Goal: Find specific page/section: Find specific page/section

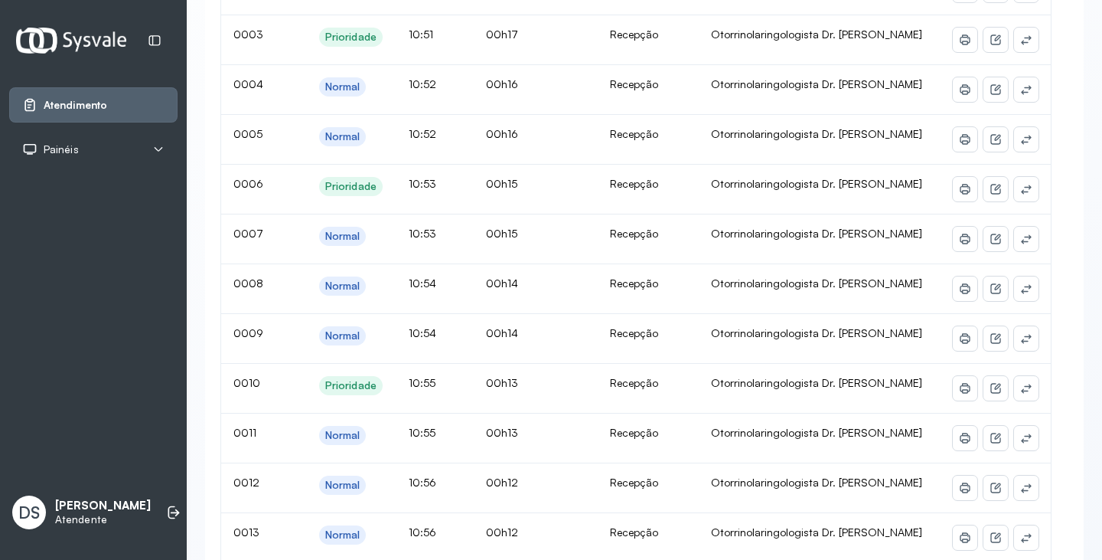
scroll to position [383, 0]
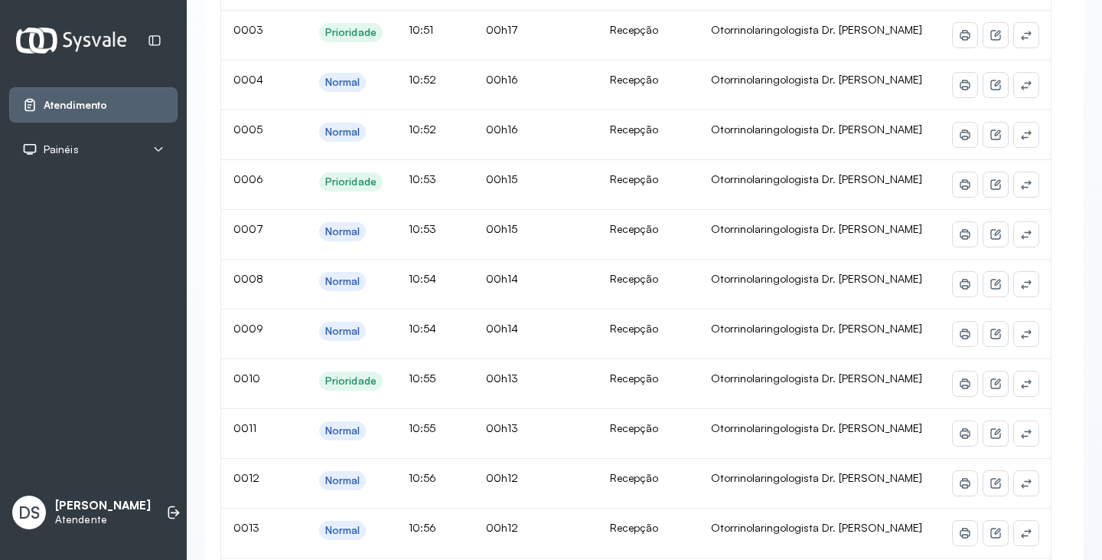
click at [66, 152] on span "Painéis" at bounding box center [61, 149] width 35 height 13
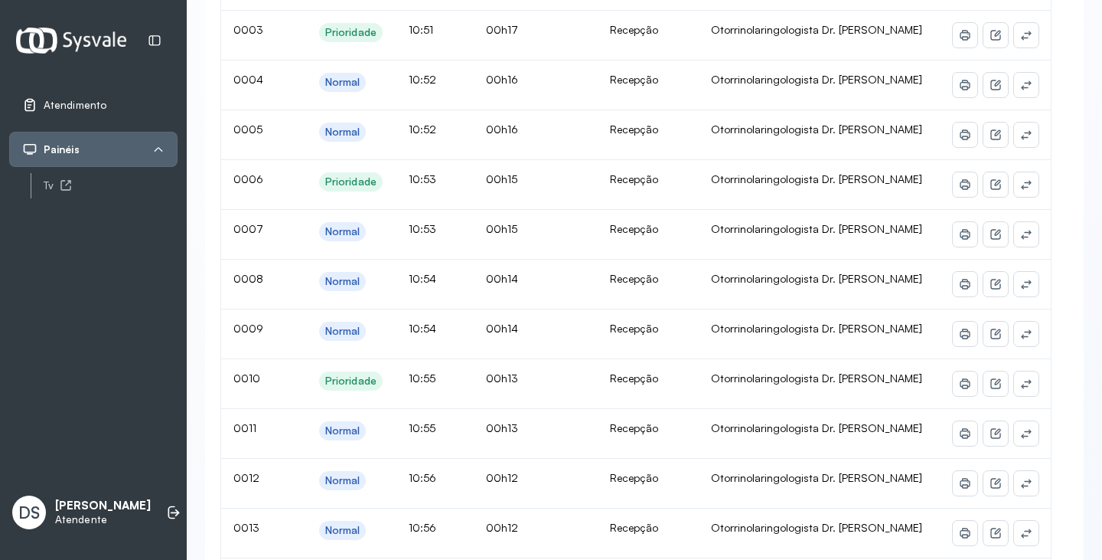
click at [95, 103] on span "Atendimento" at bounding box center [75, 105] width 63 height 13
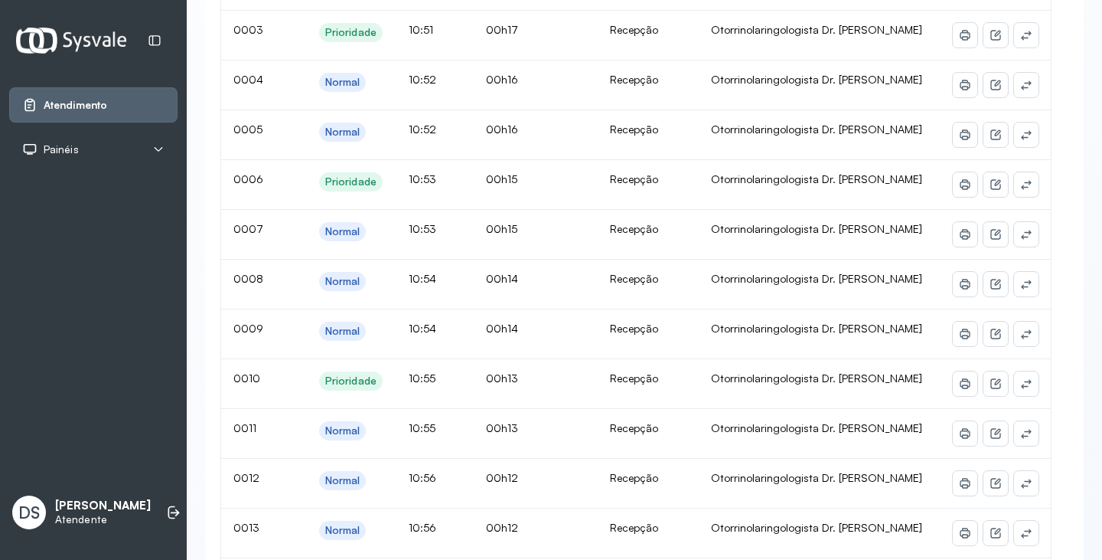
click at [103, 155] on div "Painéis" at bounding box center [93, 149] width 142 height 15
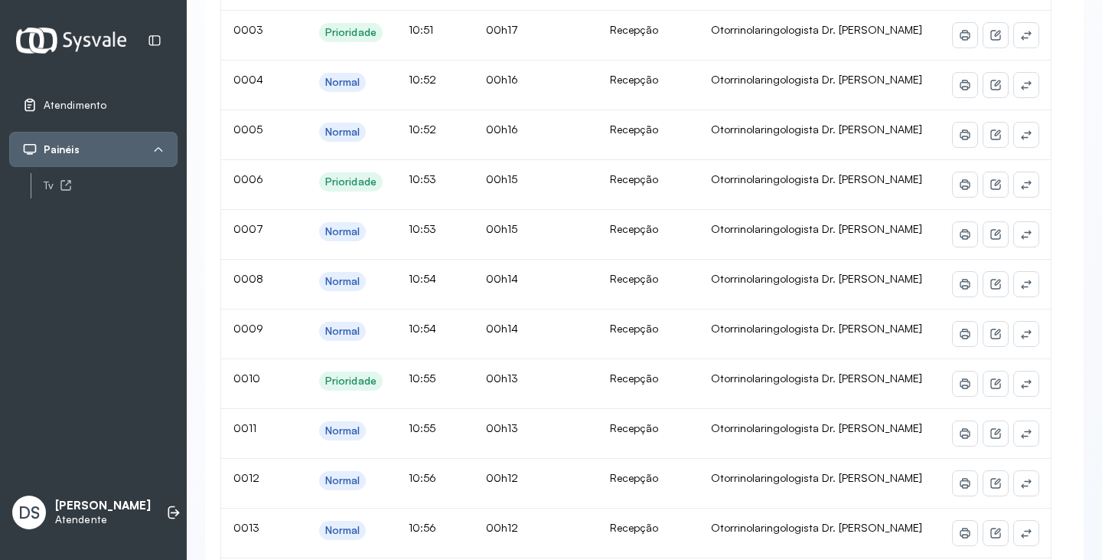
click at [98, 221] on div "Atendimento Painéis Tv DS [PERSON_NAME] Curaçá Atendente" at bounding box center [93, 280] width 187 height 560
drag, startPoint x: 184, startPoint y: 207, endPoint x: 109, endPoint y: 277, distance: 102.9
click at [184, 210] on div "Atendimento Painéis Tv DS [PERSON_NAME] Curaçá Atendente" at bounding box center [93, 280] width 187 height 560
click at [81, 318] on div "Atendimento Painéis Tv DS [PERSON_NAME] Curaçá Atendente" at bounding box center [93, 280] width 187 height 560
drag, startPoint x: 81, startPoint y: 318, endPoint x: 153, endPoint y: 283, distance: 79.8
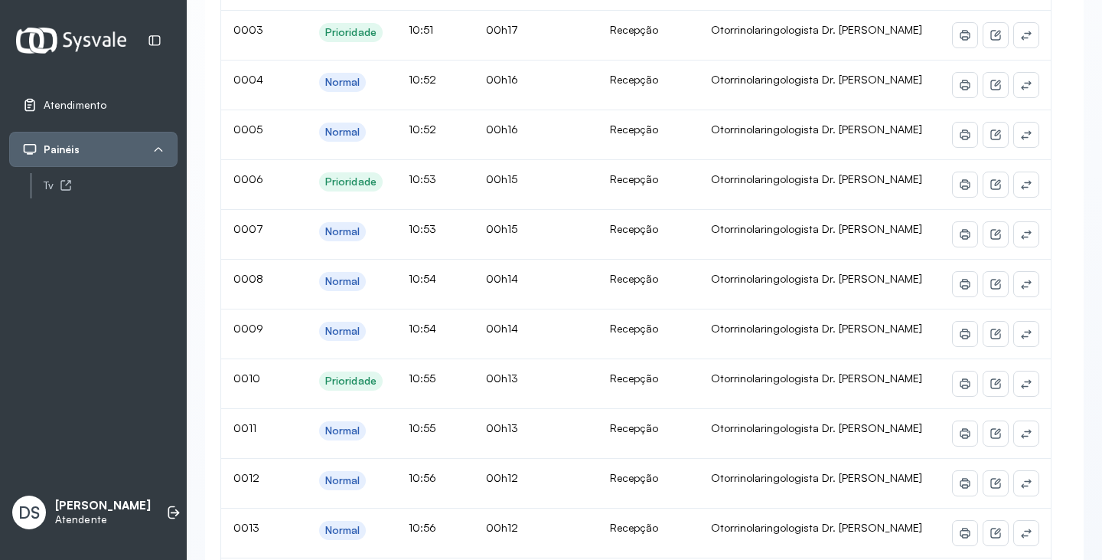
click at [82, 318] on div "Atendimento Painéis Tv DS [PERSON_NAME] Curaçá Atendente" at bounding box center [93, 280] width 187 height 560
click at [85, 193] on link "Tv" at bounding box center [111, 185] width 134 height 19
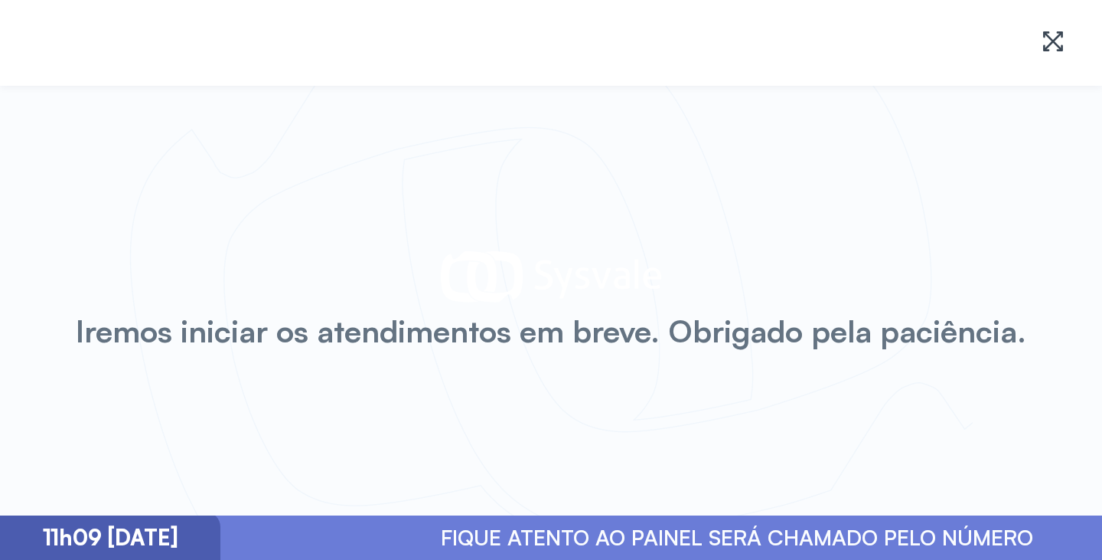
click at [420, 171] on div "Iremos iniciar os atendimentos em breve. Obrigado pela paciência." at bounding box center [551, 300] width 1102 height 429
